Goal: Transaction & Acquisition: Purchase product/service

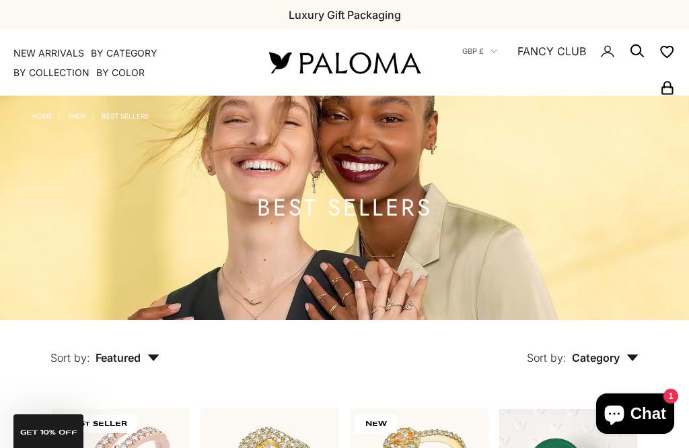
click at [641, 44] on icon "Secondary navigation" at bounding box center [637, 51] width 16 height 16
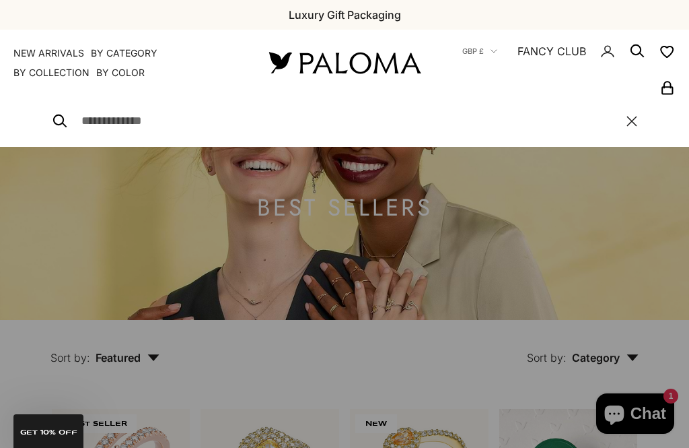
click at [450, 123] on input "Search" at bounding box center [347, 121] width 532 height 19
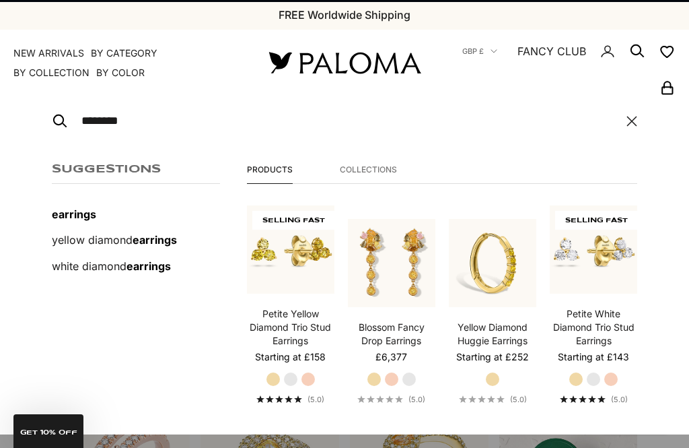
type input "********"
click at [442, 447] on button "View all results" at bounding box center [442, 452] width 112 height 32
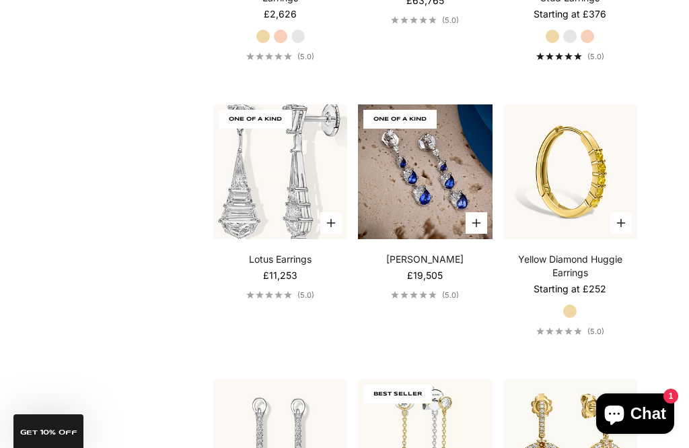
scroll to position [781, 0]
click at [295, 205] on img at bounding box center [280, 172] width 147 height 147
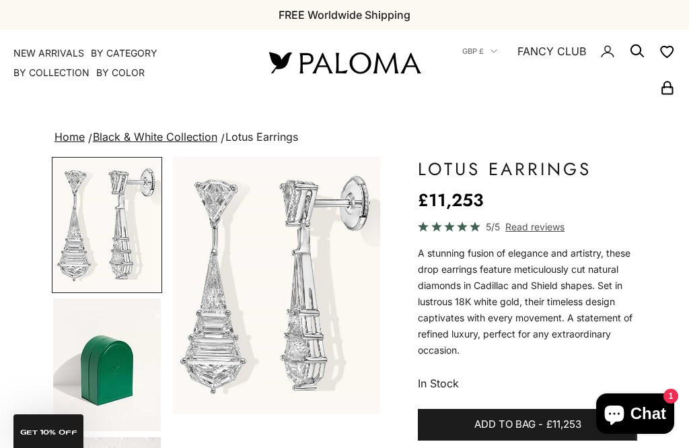
click at [363, 63] on img at bounding box center [345, 62] width 162 height 28
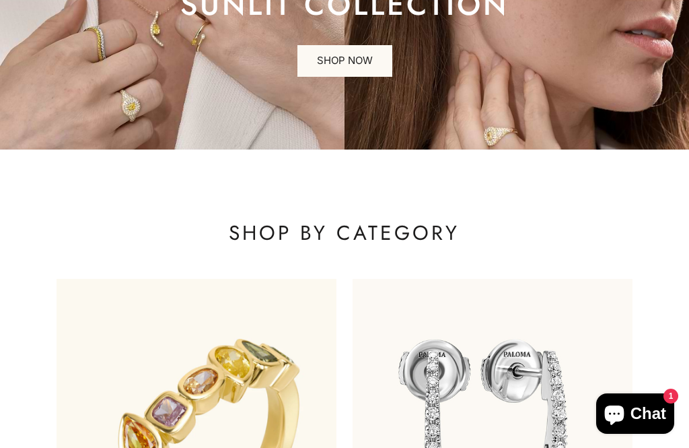
scroll to position [448, 0]
